Goal: Task Accomplishment & Management: Manage account settings

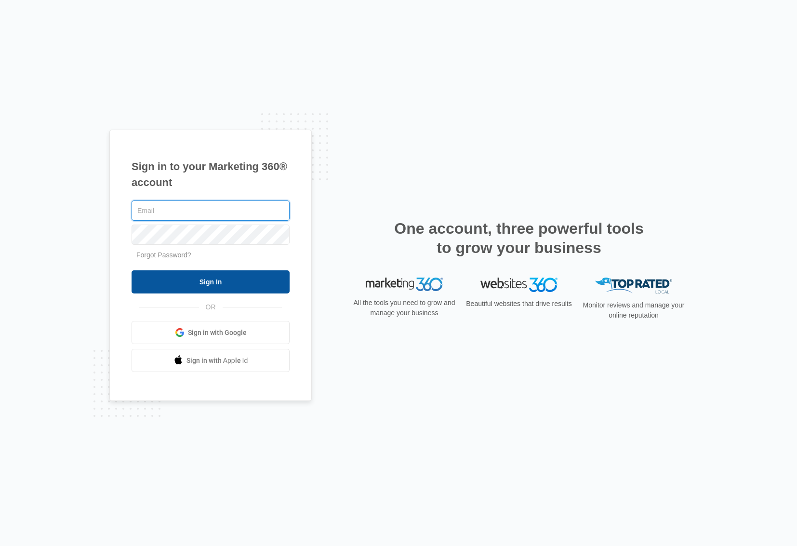
type input "[EMAIL_ADDRESS][DOMAIN_NAME]"
click at [235, 289] on input "Sign In" at bounding box center [210, 281] width 158 height 23
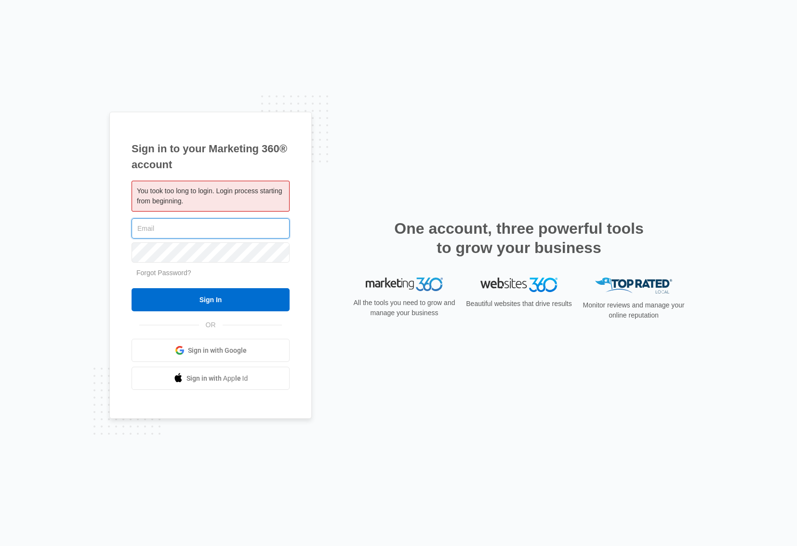
type input "[EMAIL_ADDRESS][DOMAIN_NAME]"
click at [210, 300] on input "Sign In" at bounding box center [210, 299] width 158 height 23
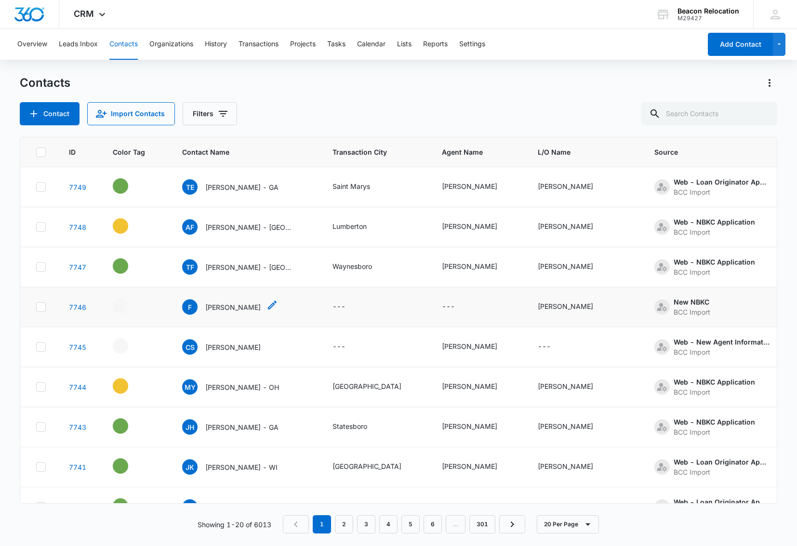
scroll to position [4, 0]
click at [141, 223] on icon "- - Select to Edit Field" at bounding box center [139, 224] width 9 height 9
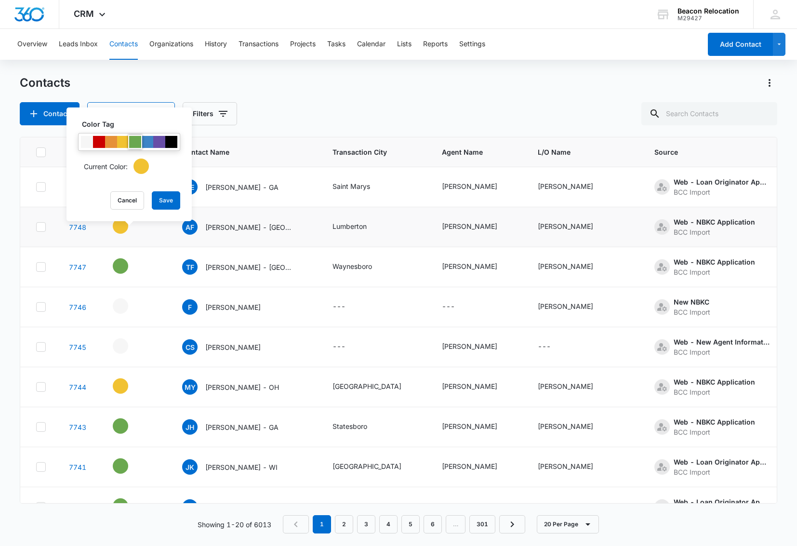
click at [134, 146] on div at bounding box center [135, 142] width 12 height 12
click at [164, 205] on button "Save" at bounding box center [166, 200] width 28 height 18
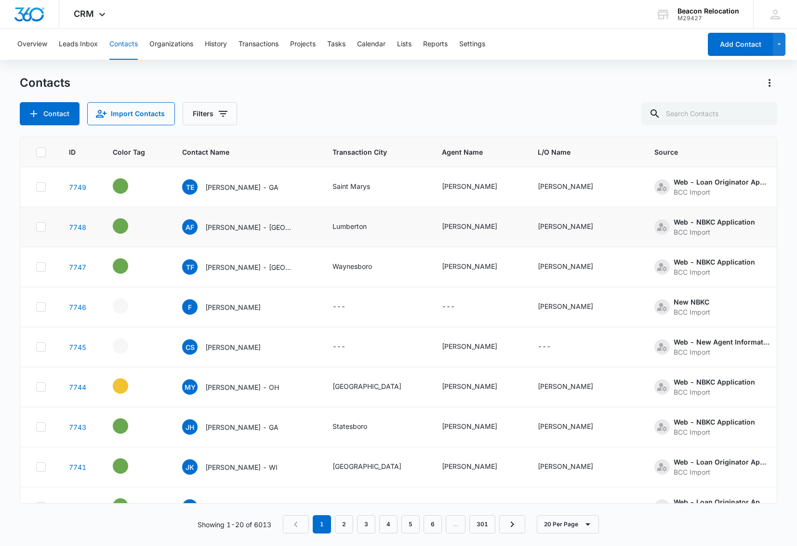
click at [137, 385] on icon "- - Select to Edit Field" at bounding box center [139, 384] width 9 height 9
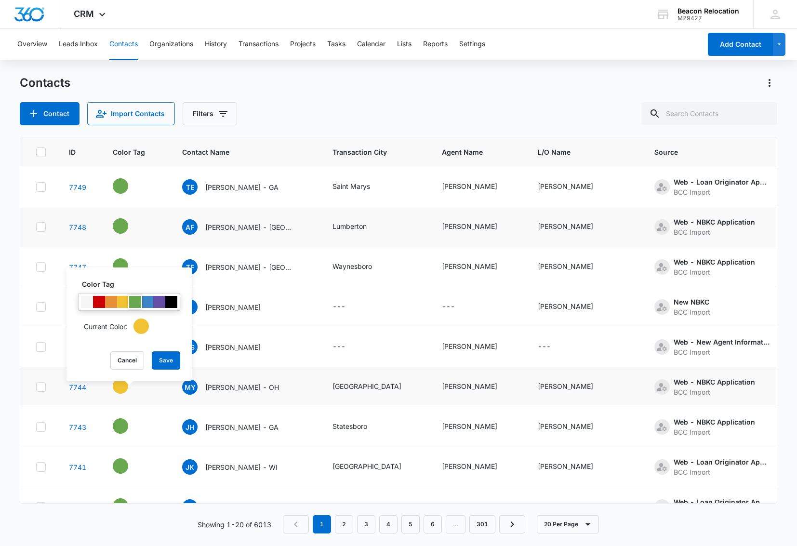
drag, startPoint x: 135, startPoint y: 305, endPoint x: 146, endPoint y: 317, distance: 16.0
click at [135, 305] on div at bounding box center [135, 302] width 12 height 12
click at [164, 357] on button "Save" at bounding box center [166, 360] width 28 height 18
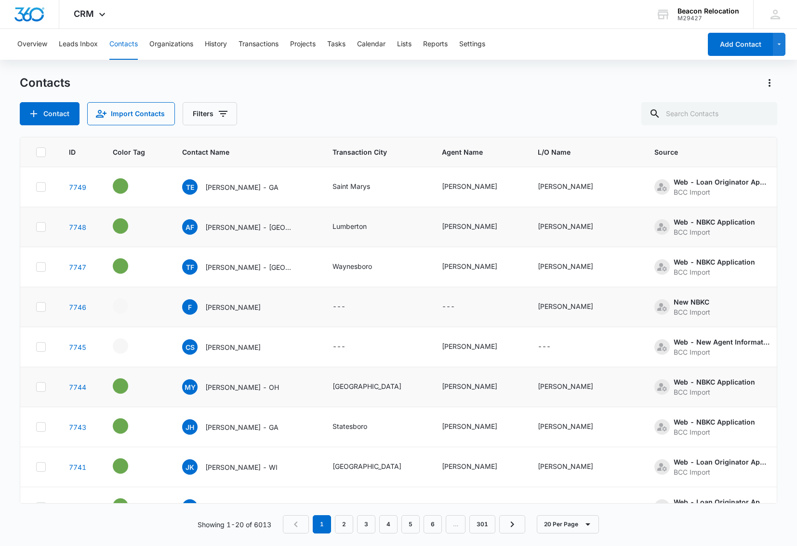
click at [41, 304] on icon at bounding box center [41, 306] width 9 height 9
click at [36, 307] on input "checkbox" at bounding box center [36, 307] width 0 height 0
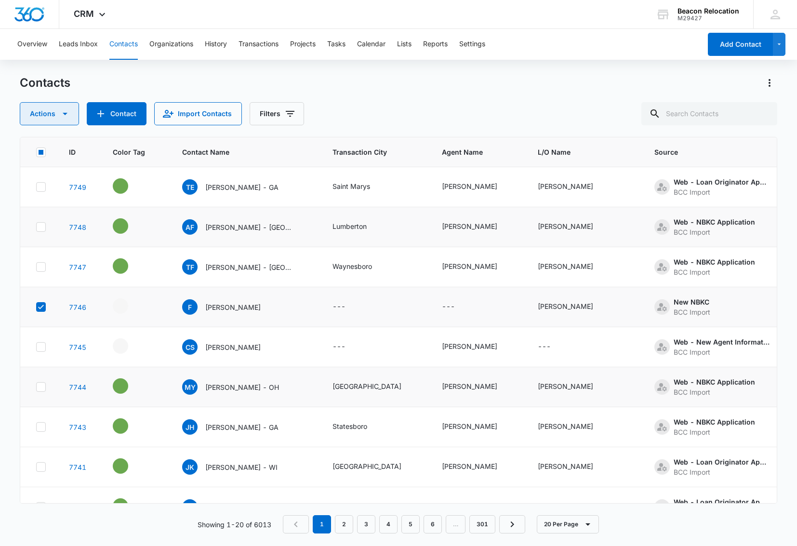
click at [56, 109] on button "Actions" at bounding box center [49, 113] width 59 height 23
click at [53, 204] on div "Delete" at bounding box center [53, 202] width 43 height 7
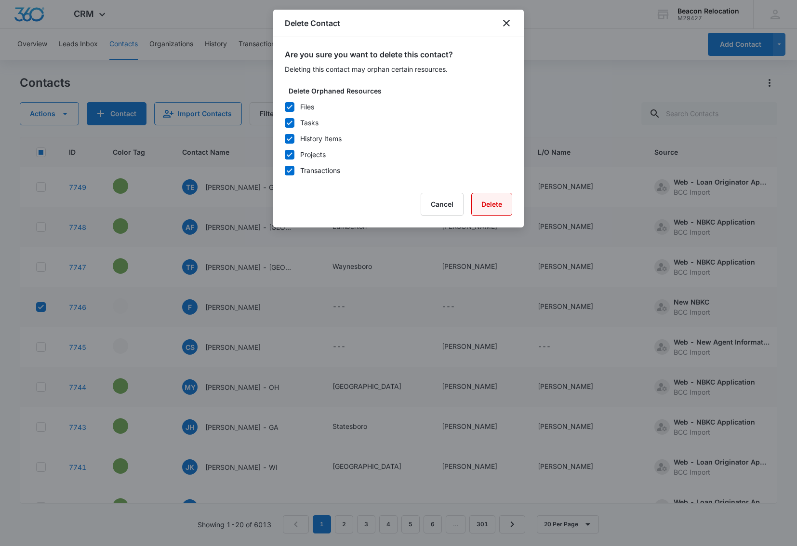
click at [493, 208] on button "Delete" at bounding box center [491, 204] width 41 height 23
